Goal: Transaction & Acquisition: Purchase product/service

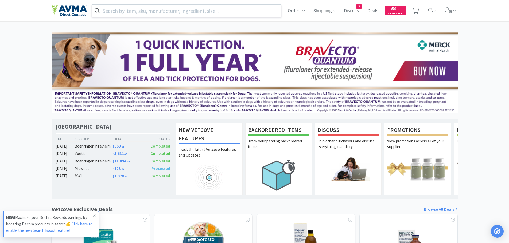
click at [117, 11] on input "text" at bounding box center [186, 11] width 189 height 12
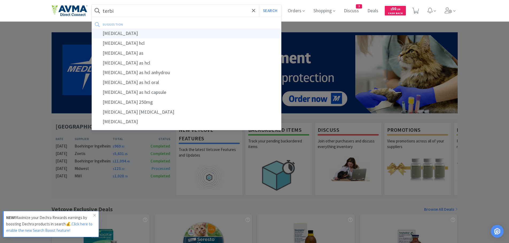
click at [112, 34] on div "[MEDICAL_DATA]" at bounding box center [186, 34] width 189 height 10
type input "[MEDICAL_DATA]"
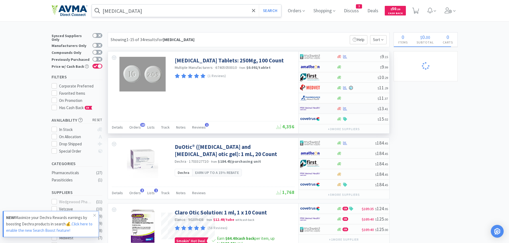
select select "6"
select select "12"
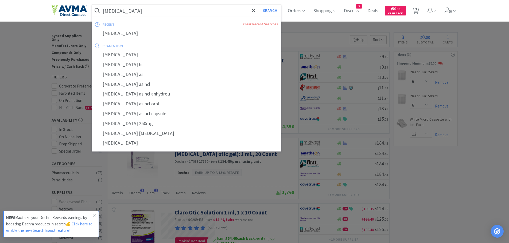
click at [139, 12] on input "[MEDICAL_DATA]" at bounding box center [186, 11] width 189 height 12
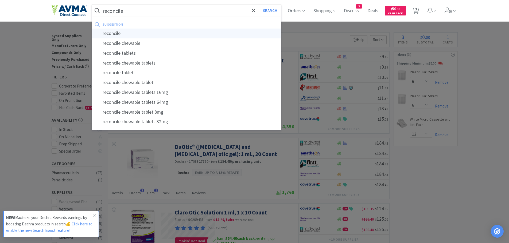
type input "reconcile"
click at [120, 30] on div "reconcile" at bounding box center [186, 34] width 189 height 10
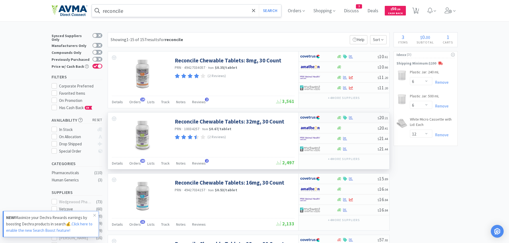
click at [361, 119] on div at bounding box center [356, 118] width 41 height 4
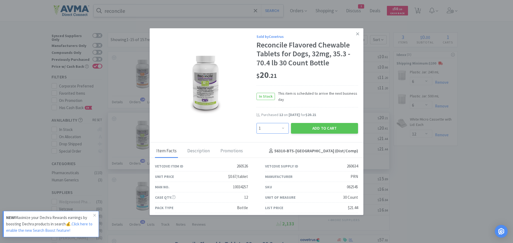
click at [280, 125] on select "Enter Quantity 1 2 3 4 5 6 7 8 9 10 11 12 13 14 15 16 17 18 19 20 Enter Quantity" at bounding box center [272, 128] width 32 height 11
select select "12"
click at [256, 123] on select "Enter Quantity 1 2 3 4 5 6 7 8 9 10 11 12 13 14 15 16 17 18 19 20 Enter Quantity" at bounding box center [272, 128] width 32 height 11
click at [302, 132] on button "Add to Cart" at bounding box center [324, 128] width 67 height 11
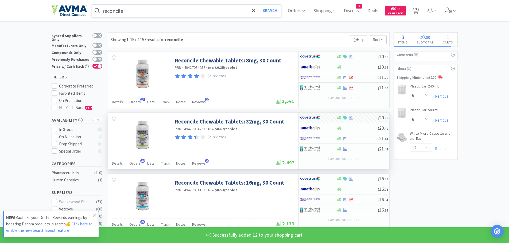
select select "12"
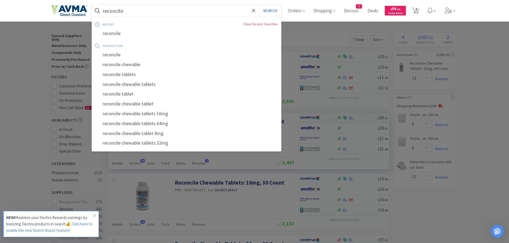
click at [184, 11] on input "reconcile" at bounding box center [186, 11] width 189 height 12
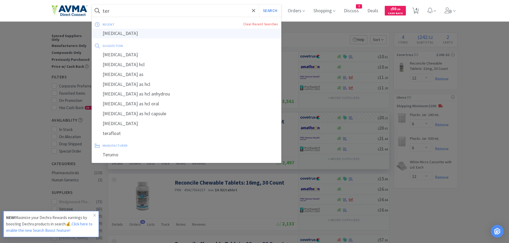
click at [128, 36] on div "[MEDICAL_DATA]" at bounding box center [186, 34] width 189 height 10
type input "[MEDICAL_DATA]"
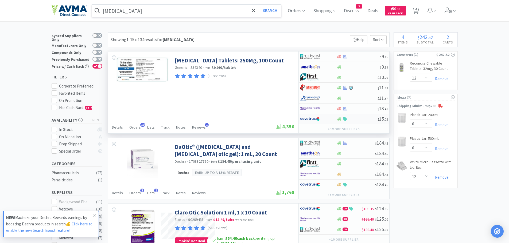
click at [360, 120] on div at bounding box center [356, 119] width 41 height 4
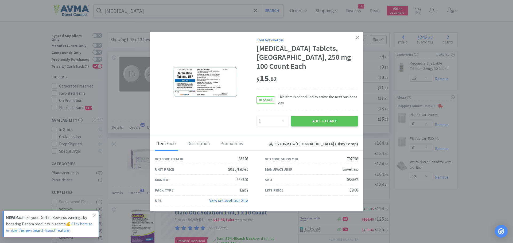
drag, startPoint x: 317, startPoint y: 117, endPoint x: 336, endPoint y: 148, distance: 36.3
click at [336, 148] on div "Sold by Covetrus [MEDICAL_DATA] Tablets, [GEOGRAPHIC_DATA], 250 mg 100 Count Ea…" at bounding box center [257, 122] width 214 height 180
click at [284, 116] on select "Enter Quantity 1 2 3 4 5 6 7 8 9 10 11 12 13 14 15 16 17 18 19 20 Enter Quantity" at bounding box center [272, 121] width 32 height 11
select select "2"
click at [256, 116] on select "Enter Quantity 1 2 3 4 5 6 7 8 9 10 11 12 13 14 15 16 17 18 19 20 Enter Quantity" at bounding box center [272, 121] width 32 height 11
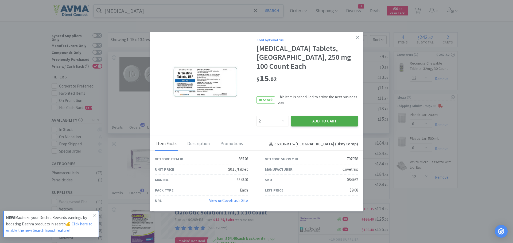
click at [306, 116] on button "Add to Cart" at bounding box center [324, 121] width 67 height 11
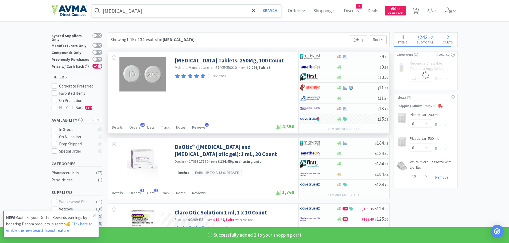
select select "2"
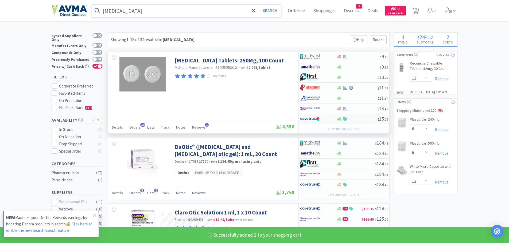
click at [160, 9] on input "[MEDICAL_DATA]" at bounding box center [186, 11] width 189 height 12
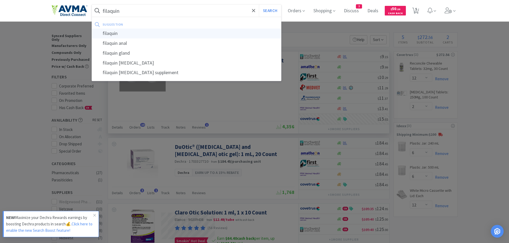
type input "filaquin"
click at [133, 31] on div "filaquin" at bounding box center [186, 34] width 189 height 10
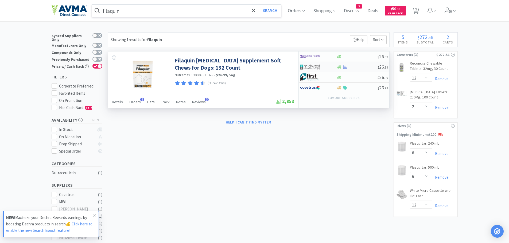
click at [351, 67] on div at bounding box center [356, 67] width 41 height 4
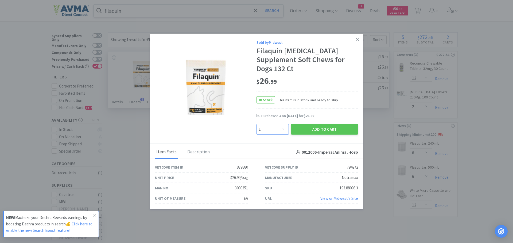
click at [284, 129] on select "Enter Quantity 1 2 3 4 5 6 7 8 9 10 11 12 13 14 15 16 17 18 19 20 Enter Quantity" at bounding box center [272, 129] width 32 height 11
select select "6"
click at [256, 124] on select "Enter Quantity 1 2 3 4 5 6 7 8 9 10 11 12 13 14 15 16 17 18 19 20 Enter Quantity" at bounding box center [272, 129] width 32 height 11
click at [310, 128] on button "Add to Cart" at bounding box center [324, 129] width 67 height 11
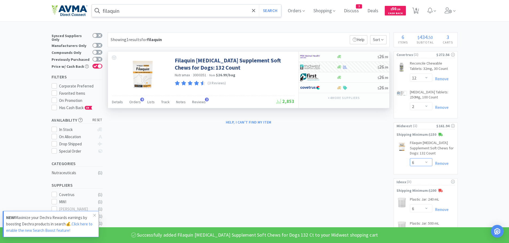
click at [425, 161] on select "Enter Quantity 1 2 3 4 5 6 7 8 9 10 11 12 13 14 15 16 17 18 19 20 Enter Quantity" at bounding box center [421, 162] width 22 height 8
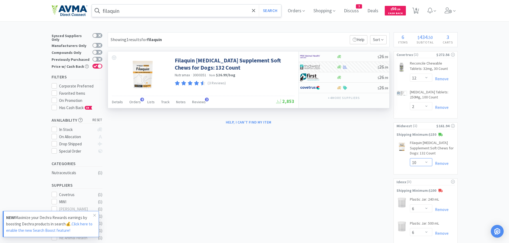
click at [410, 158] on select "Enter Quantity 1 2 3 4 5 6 7 8 9 10 11 12 13 14 15 16 17 18 19 20 Enter Quantity" at bounding box center [421, 162] width 22 height 8
select select "10"
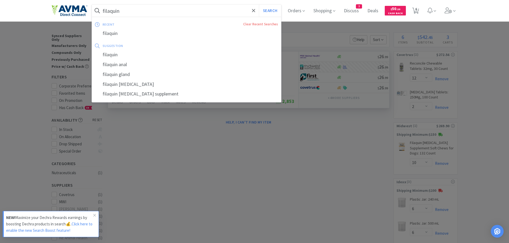
click at [192, 8] on input "filaquin" at bounding box center [186, 11] width 189 height 12
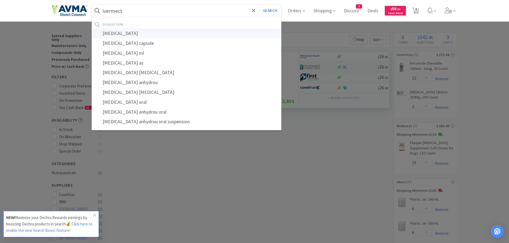
click at [140, 33] on div "[MEDICAL_DATA]" at bounding box center [186, 34] width 189 height 10
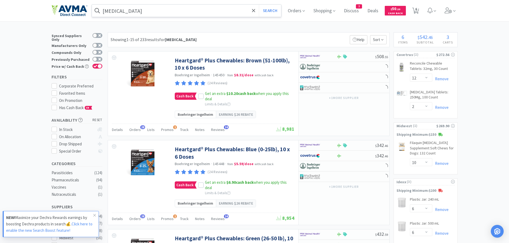
click at [161, 3] on div "[MEDICAL_DATA] Search Orders Shopping Discuss Discuss 3 Deals Deals $ 50 . 20 C…" at bounding box center [255, 10] width 406 height 21
click at [144, 12] on input "[MEDICAL_DATA]" at bounding box center [186, 11] width 189 height 12
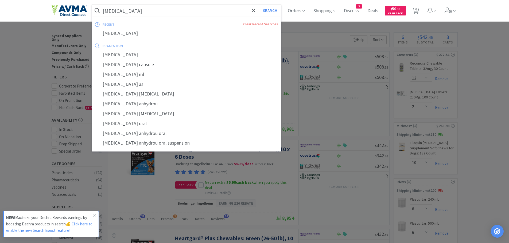
click at [140, 10] on input "[MEDICAL_DATA]" at bounding box center [186, 11] width 189 height 12
click at [142, 10] on input "[MEDICAL_DATA]" at bounding box center [186, 11] width 189 height 12
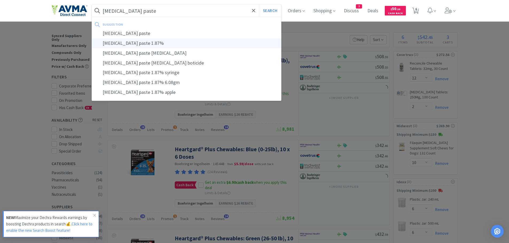
click at [147, 46] on div "[MEDICAL_DATA] paste 1.87%" at bounding box center [186, 43] width 189 height 10
type input "[MEDICAL_DATA] paste 1.87%"
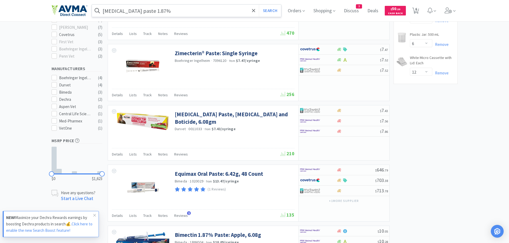
scroll to position [180, 0]
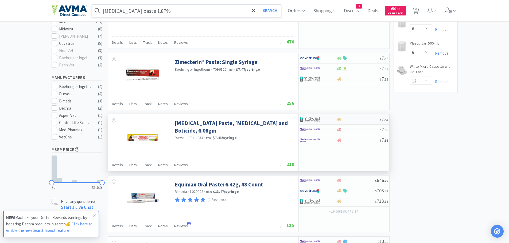
click at [349, 120] on div at bounding box center [357, 120] width 43 height 4
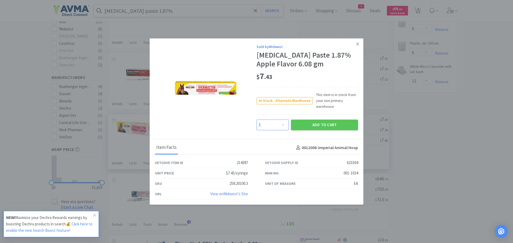
click at [281, 126] on select "Enter Quantity 1 2 3 4 5 6 7 8 9 10 11 12 13 14 15 16 17 18 19 20 Enter Quantity" at bounding box center [272, 125] width 32 height 11
select select "3"
click at [256, 120] on select "Enter Quantity 1 2 3 4 5 6 7 8 9 10 11 12 13 14 15 16 17 18 19 20 Enter Quantity" at bounding box center [272, 125] width 32 height 11
click at [308, 127] on button "Add to Cart" at bounding box center [324, 125] width 67 height 11
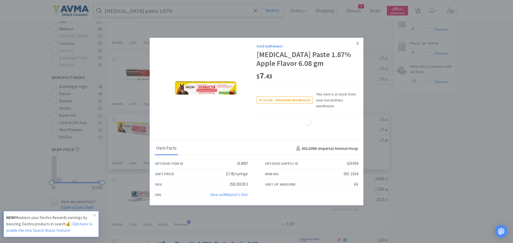
select select "3"
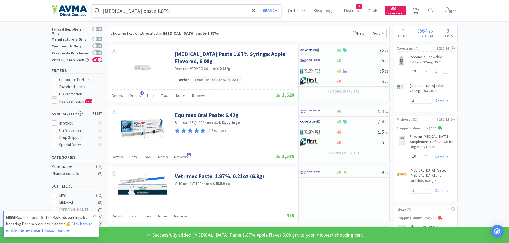
scroll to position [3, 0]
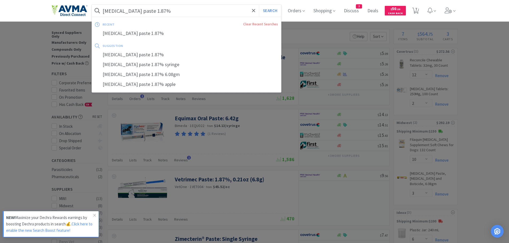
click at [171, 5] on input "[MEDICAL_DATA] paste 1.87%" at bounding box center [186, 11] width 189 height 12
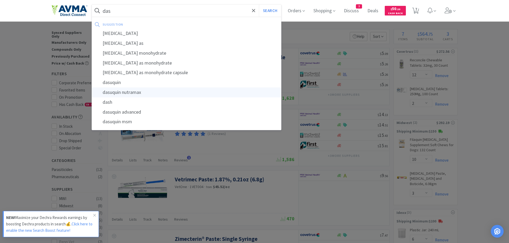
click at [131, 92] on div "dasuquin nutramax" at bounding box center [186, 93] width 189 height 10
type input "dasuquin nutramax"
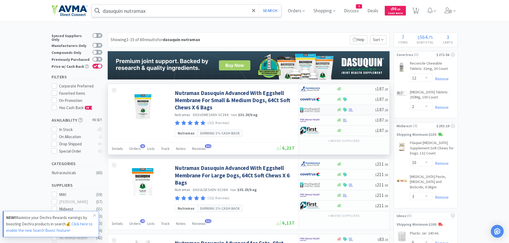
click at [362, 109] on div at bounding box center [355, 110] width 38 height 4
select select "1"
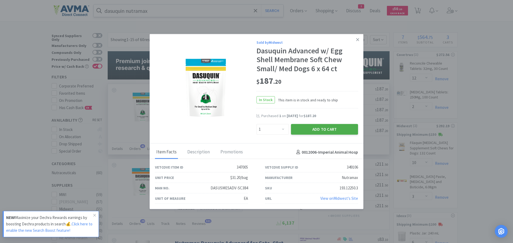
click at [307, 127] on button "Add to Cart" at bounding box center [324, 129] width 67 height 11
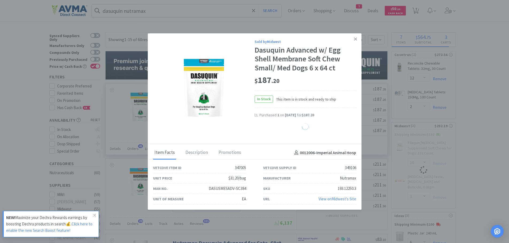
select select "1"
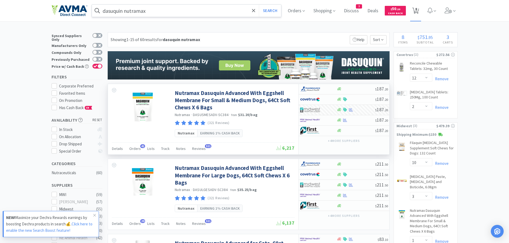
click at [417, 10] on span "8" at bounding box center [416, 8] width 2 height 21
select select "6"
select select "12"
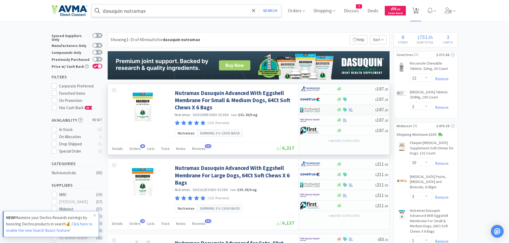
select select "2"
select select "10"
select select "3"
select select "1"
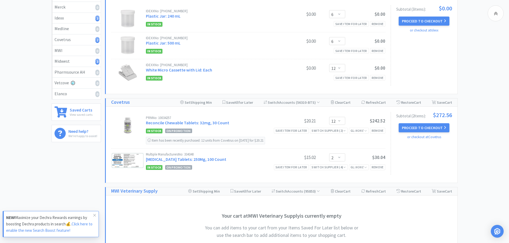
scroll to position [112, 0]
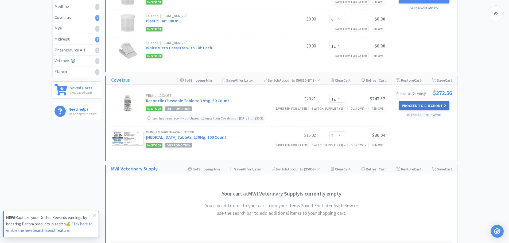
click at [419, 105] on button "Proceed to Checkout" at bounding box center [423, 105] width 51 height 9
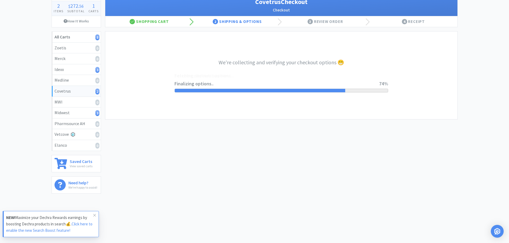
select select "ACCOUNT"
select select "cvt-standard-net"
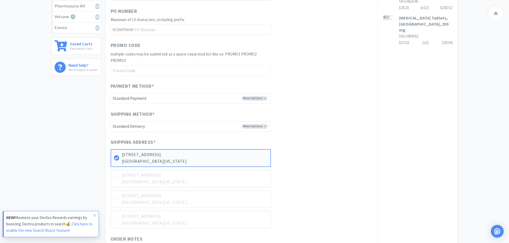
scroll to position [265, 0]
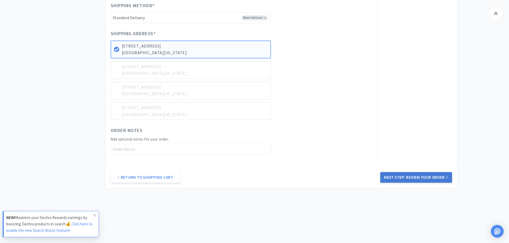
click at [424, 177] on button "Next Step: Review Your Order" at bounding box center [416, 177] width 72 height 11
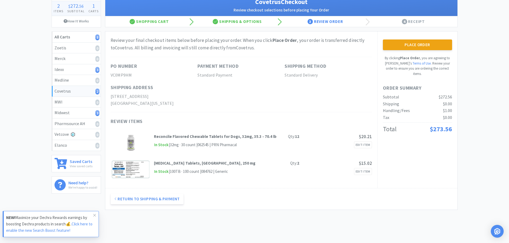
scroll to position [0, 0]
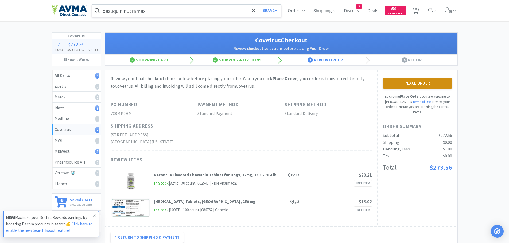
click at [423, 83] on button "Place Order" at bounding box center [417, 83] width 69 height 11
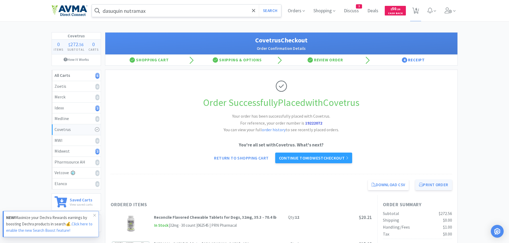
click at [431, 184] on button "Print Order" at bounding box center [433, 185] width 37 height 11
click at [333, 156] on link "Continue to Midwest checkout" at bounding box center [313, 158] width 77 height 11
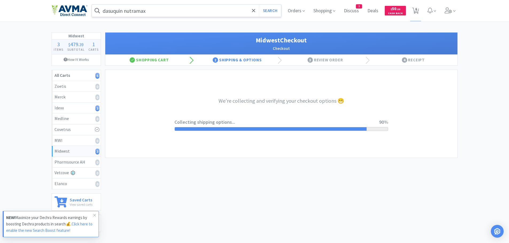
select select "3"
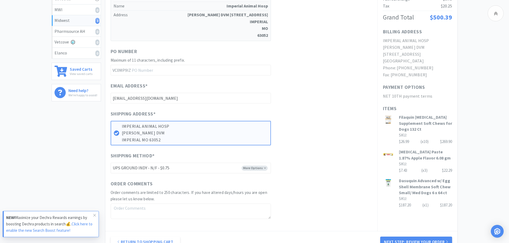
scroll to position [195, 0]
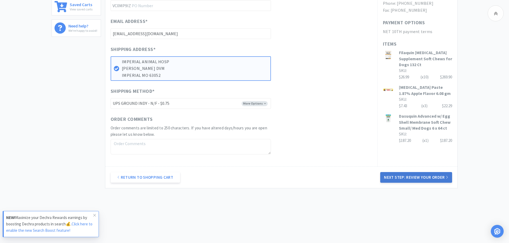
click at [415, 180] on button "Next Step: Review Your Order" at bounding box center [416, 177] width 72 height 11
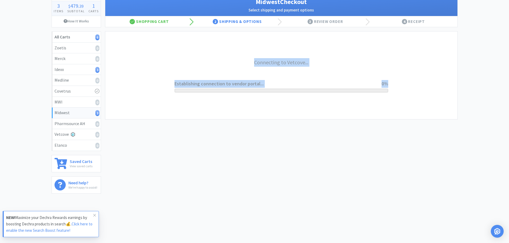
click at [415, 180] on div "Midwest Checkout Select shipping and payment options Shopping Cart 2 Shipping &…" at bounding box center [281, 93] width 353 height 199
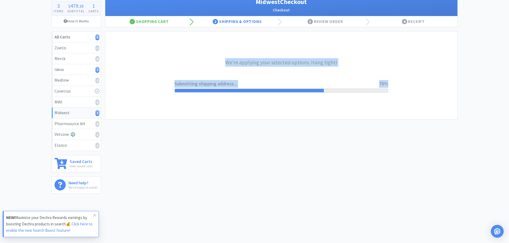
scroll to position [0, 0]
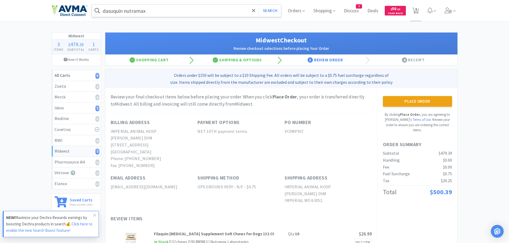
click at [496, 59] on div "Midwest 3 Items $ 479 . 39 Subtotal 1 Carts How It Works All Carts 6 Zoetis 0 M…" at bounding box center [254, 189] width 509 height 314
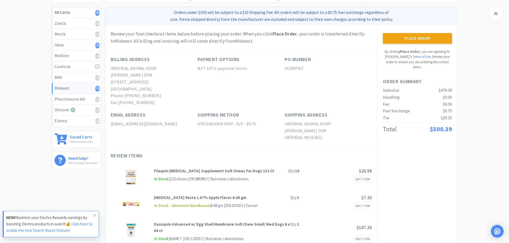
scroll to position [40, 0]
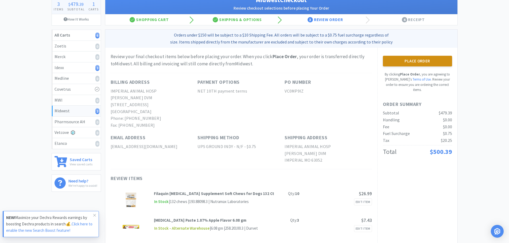
click at [431, 58] on button "Place Order" at bounding box center [417, 61] width 69 height 11
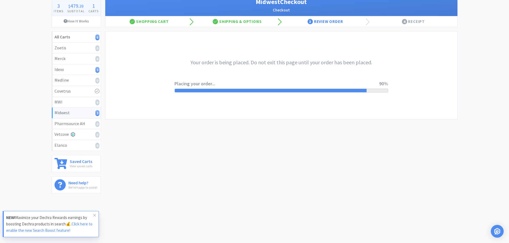
scroll to position [40, 0]
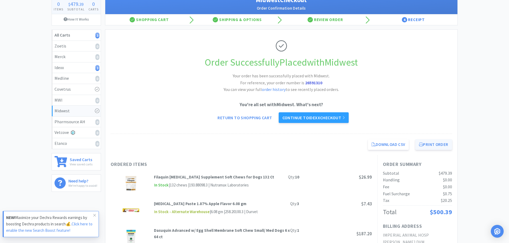
click at [433, 146] on button "Print Order" at bounding box center [433, 144] width 37 height 11
drag, startPoint x: 508, startPoint y: 97, endPoint x: 483, endPoint y: 120, distance: 34.2
click at [509, 121] on html "dasuquin nutramax Search Orders Shopping Discuss Discuss 3 Deals Deals $ 50 . 2…" at bounding box center [254, 81] width 509 height 243
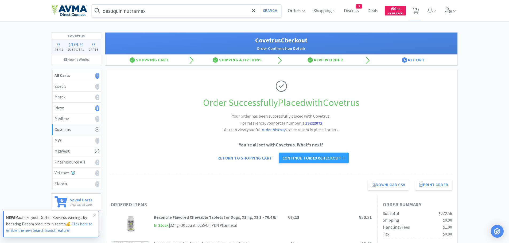
drag, startPoint x: 2, startPoint y: 0, endPoint x: 394, endPoint y: 110, distance: 407.6
click at [394, 110] on h1 "Order Successfully Placed with Covetrus" at bounding box center [281, 102] width 341 height 15
click at [420, 144] on p "You're all set with Covetrus . What's next?" at bounding box center [281, 145] width 341 height 7
click at [164, 7] on input "dasuquin nutramax" at bounding box center [186, 11] width 189 height 12
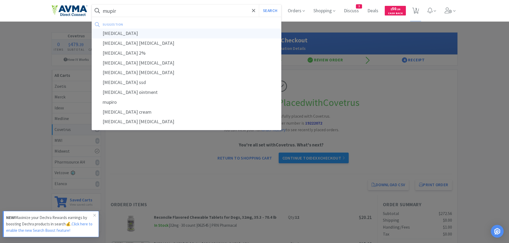
click at [139, 34] on div "[MEDICAL_DATA]" at bounding box center [186, 34] width 189 height 10
type input "[MEDICAL_DATA]"
select select "6"
select select "12"
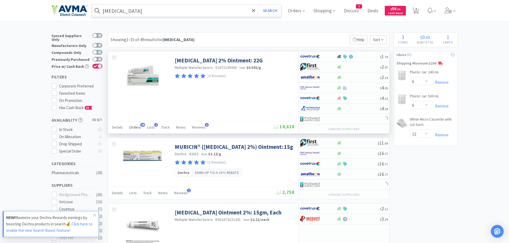
click at [133, 127] on span "Orders" at bounding box center [134, 127] width 11 height 5
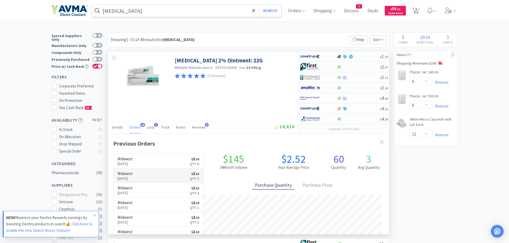
scroll to position [143, 281]
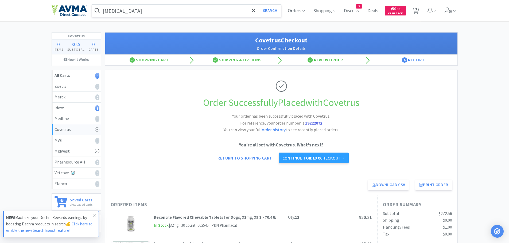
scroll to position [112, 0]
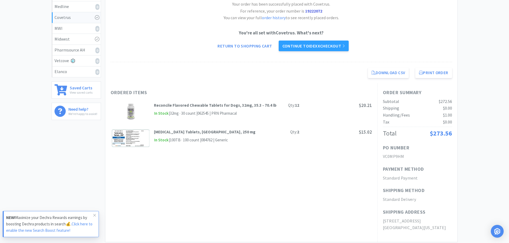
select select "6"
select select "12"
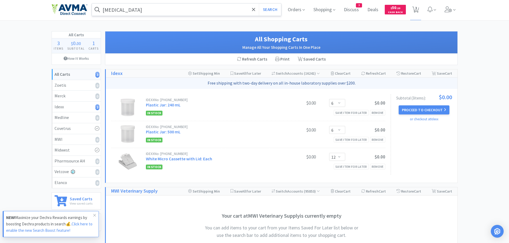
scroll to position [0, 0]
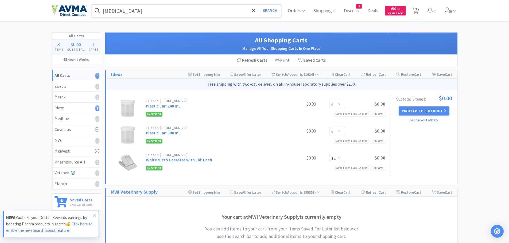
click at [133, 9] on input "[MEDICAL_DATA]" at bounding box center [186, 11] width 189 height 12
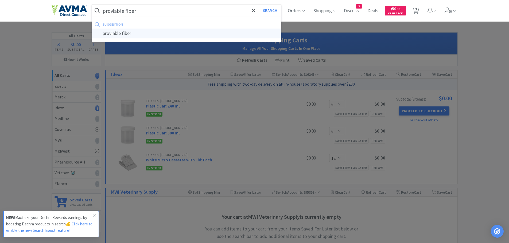
type input "proviable fiber"
click at [114, 33] on div "proviable fiber" at bounding box center [186, 34] width 189 height 10
select select "6"
select select "12"
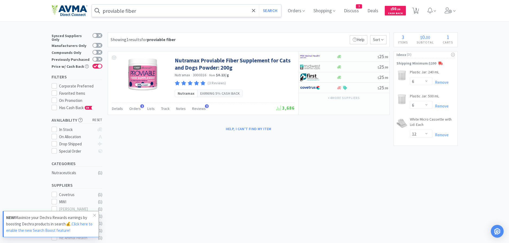
click at [328, 129] on div "Help, I can't find my item" at bounding box center [249, 128] width 282 height 9
click at [94, 216] on icon at bounding box center [94, 215] width 3 height 4
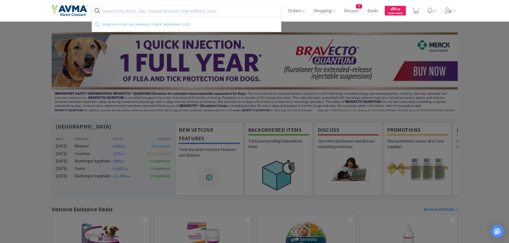
click at [124, 13] on input "text" at bounding box center [186, 11] width 189 height 12
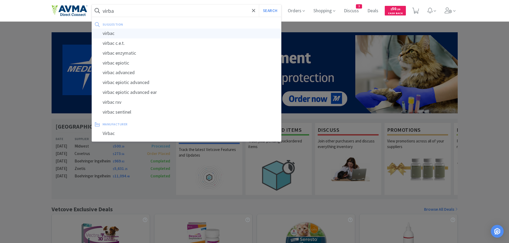
click at [115, 32] on div "virbac" at bounding box center [186, 34] width 189 height 10
type input "virbac"
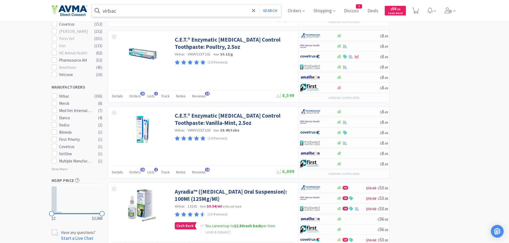
select select "6"
select select "12"
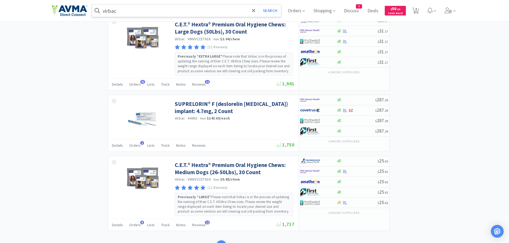
scroll to position [946, 0]
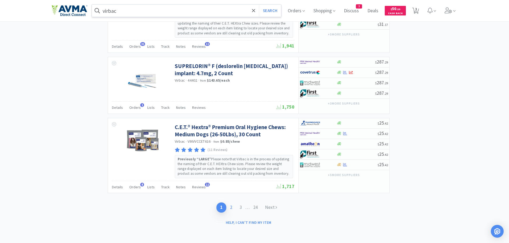
click at [232, 208] on link "2" at bounding box center [231, 208] width 10 height 10
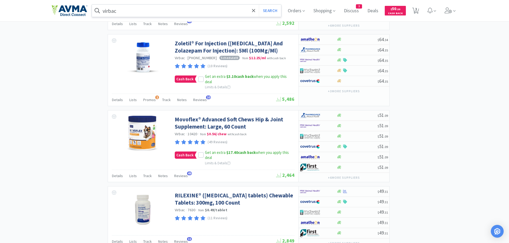
scroll to position [918, 0]
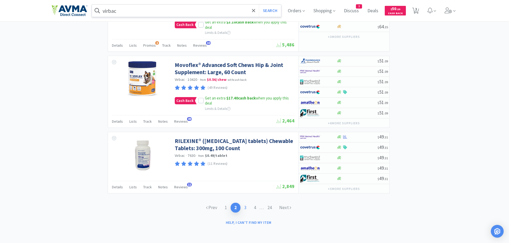
click at [246, 207] on link "3" at bounding box center [245, 208] width 10 height 10
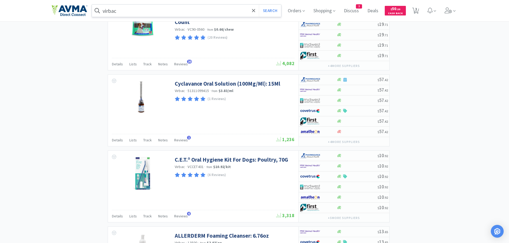
scroll to position [825, 0]
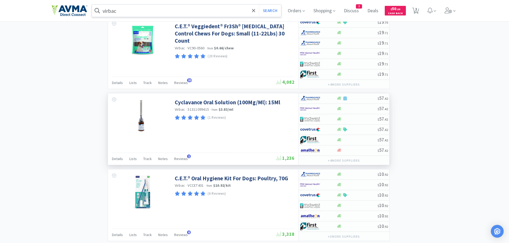
click at [191, 106] on div "Cyclavance Oral Solution (100Mg/Ml): 15Ml Virbac · 51311099415 · from $3.83 / m…" at bounding box center [234, 109] width 118 height 26
click at [190, 104] on link "Cyclavance Oral Solution (100Mg/Ml): 15Ml" at bounding box center [227, 102] width 105 height 7
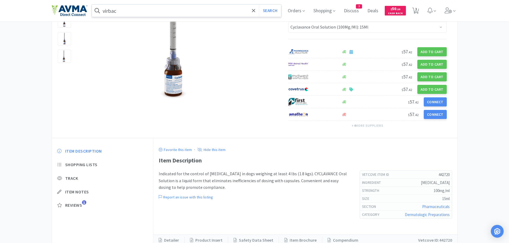
scroll to position [75, 0]
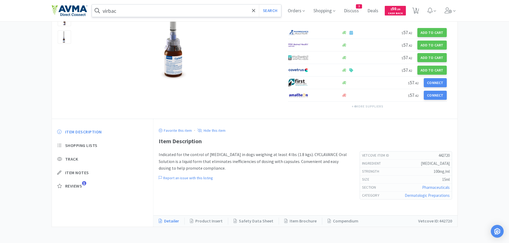
click at [166, 221] on link "Detailer" at bounding box center [172, 221] width 26 height 7
select select "6"
select select "12"
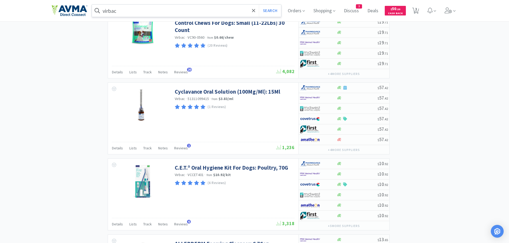
scroll to position [934, 0]
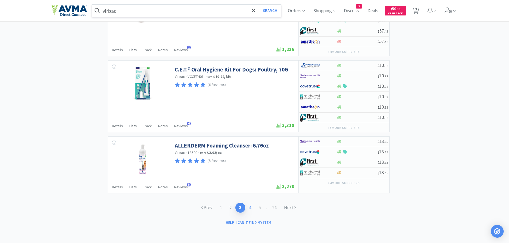
click at [248, 209] on link "4" at bounding box center [250, 208] width 10 height 10
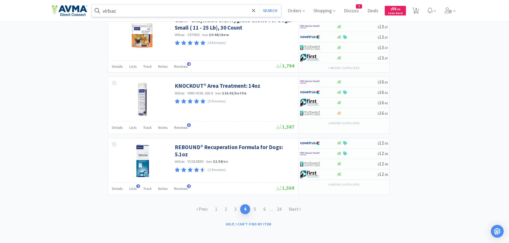
scroll to position [873, 0]
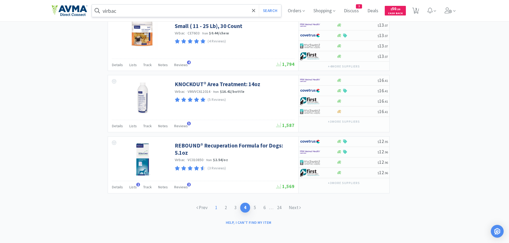
click at [215, 209] on link "1" at bounding box center [216, 208] width 10 height 10
